Goal: Task Accomplishment & Management: Manage account settings

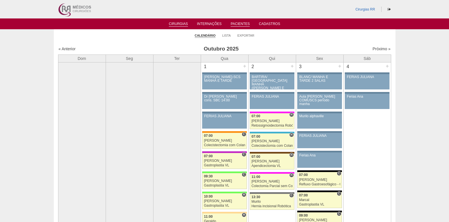
click at [239, 24] on link "Pacientes" at bounding box center [239, 24] width 19 height 5
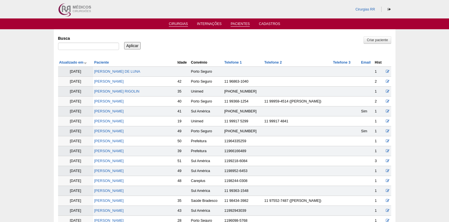
click at [176, 24] on link "Cirurgias" at bounding box center [178, 24] width 19 height 5
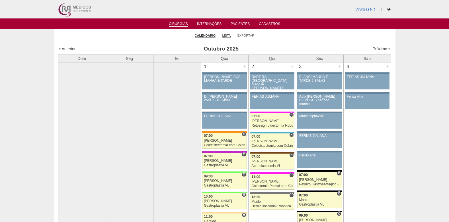
click at [224, 35] on link "Lista" at bounding box center [226, 36] width 9 height 4
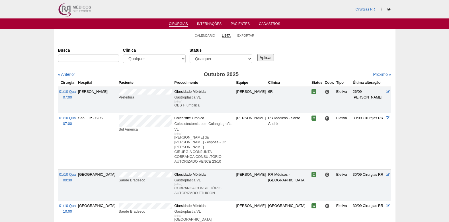
select select "resr"
click at [189, 55] on select "- Qualquer - Reservada Confirmada Suspensa Cancelada" at bounding box center [220, 59] width 63 height 9
click at [267, 58] on input "Aplicar" at bounding box center [265, 57] width 17 height 7
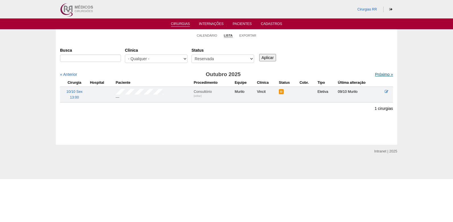
click at [375, 75] on link "Próximo »" at bounding box center [384, 74] width 18 height 5
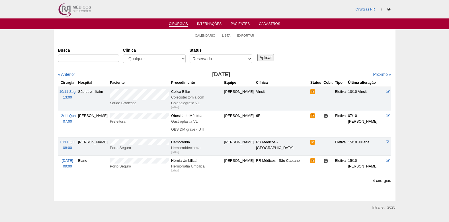
scroll to position [13, 0]
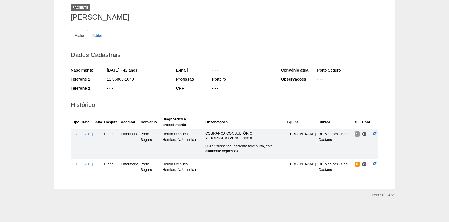
scroll to position [36, 0]
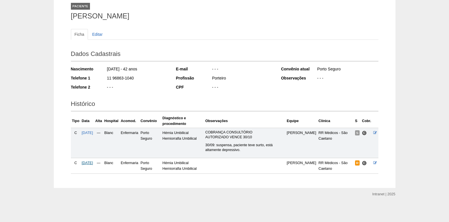
click at [93, 162] on span "[DATE]" at bounding box center [87, 163] width 11 height 4
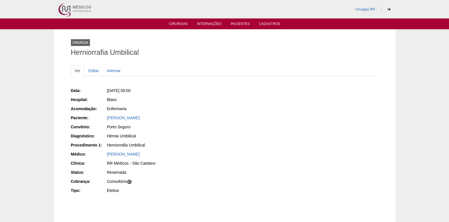
scroll to position [28, 0]
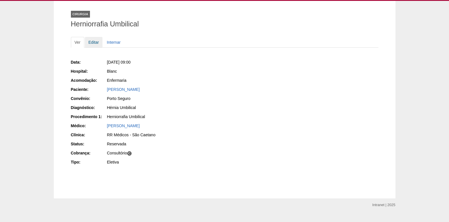
click at [90, 41] on link "Editar" at bounding box center [94, 42] width 18 height 11
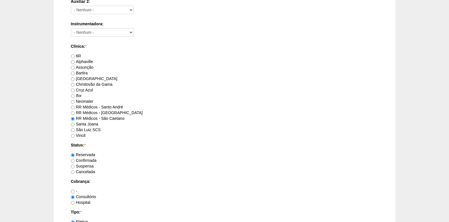
scroll to position [398, 0]
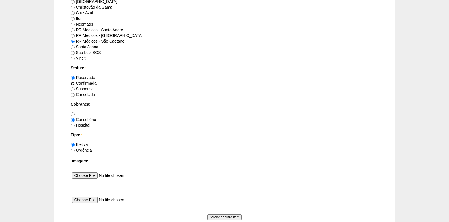
click at [73, 84] on input "Confirmada" at bounding box center [73, 84] width 4 height 4
radio input "true"
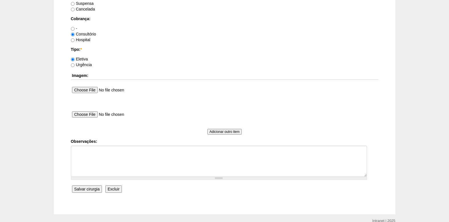
scroll to position [511, 0]
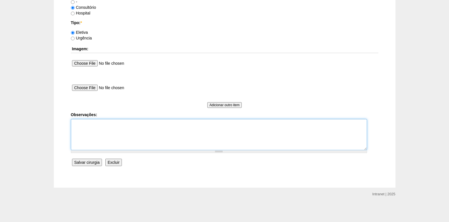
click at [98, 140] on textarea "Observações:" at bounding box center [219, 134] width 296 height 31
type textarea "c"
type textarea "COBRANÇA CONSULTÓRIO AUTORIZADO VENCE 30/10"
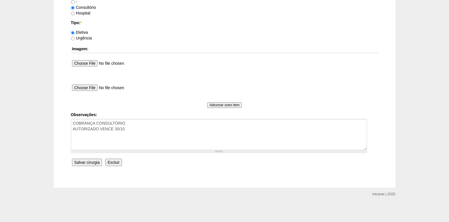
click at [85, 163] on input "Salvar cirurgia" at bounding box center [87, 162] width 30 height 7
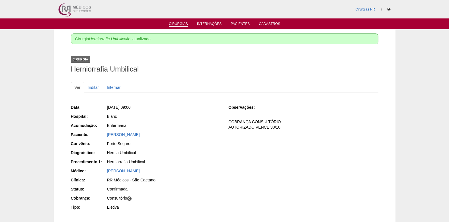
click at [179, 25] on link "Cirurgias" at bounding box center [178, 24] width 19 height 5
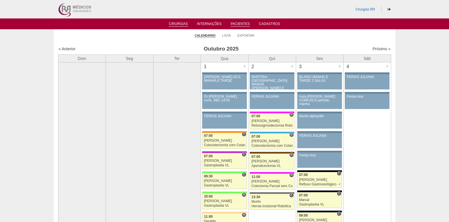
click at [245, 24] on link "Pacientes" at bounding box center [239, 24] width 19 height 5
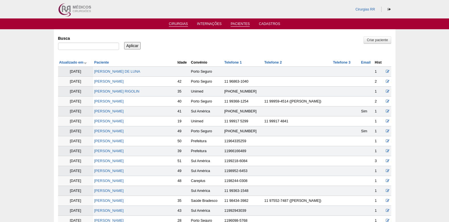
click at [180, 24] on link "Cirurgias" at bounding box center [178, 24] width 19 height 5
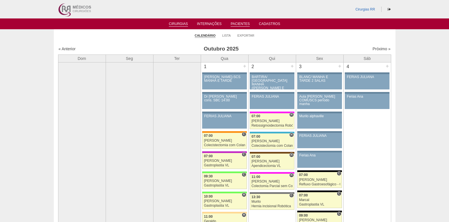
click at [238, 26] on link "Pacientes" at bounding box center [239, 24] width 19 height 5
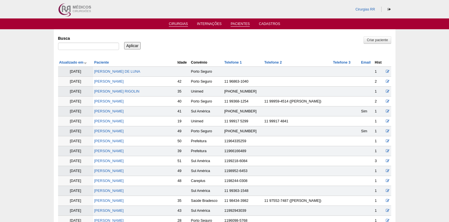
click at [178, 24] on link "Cirurgias" at bounding box center [178, 24] width 19 height 5
